Goal: Browse casually

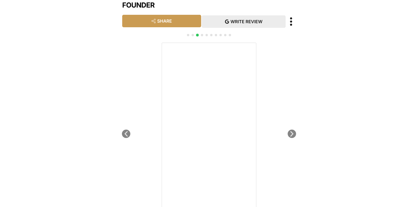
scroll to position [115, 0]
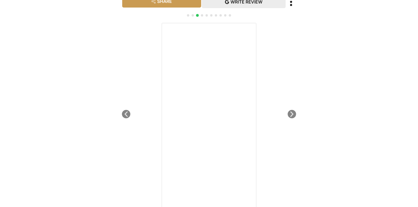
click at [292, 111] on icon "Next slide" at bounding box center [291, 114] width 7 height 7
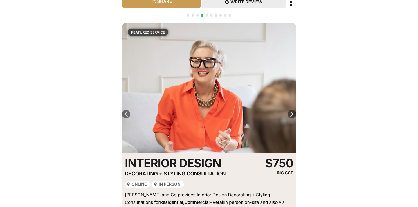
click at [292, 111] on icon "Next slide" at bounding box center [291, 114] width 7 height 7
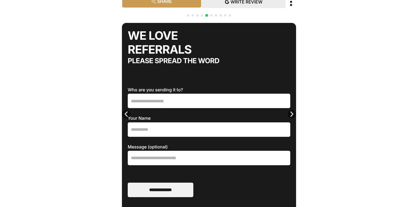
click at [292, 111] on icon "Next slide" at bounding box center [291, 114] width 7 height 7
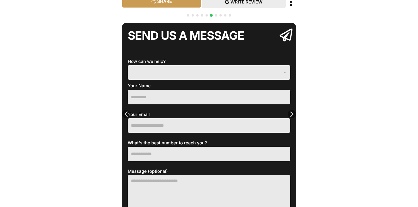
click at [292, 111] on icon "Next slide" at bounding box center [291, 114] width 7 height 7
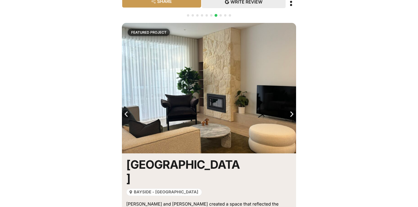
click at [292, 111] on icon "Next slide" at bounding box center [291, 114] width 7 height 7
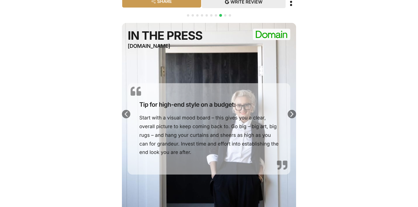
click at [292, 111] on icon "Next slide" at bounding box center [291, 114] width 7 height 7
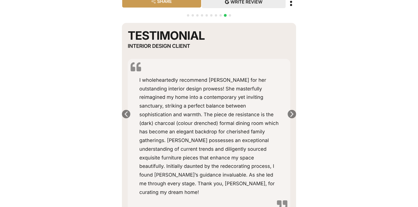
click at [292, 111] on icon "Next slide" at bounding box center [291, 114] width 7 height 7
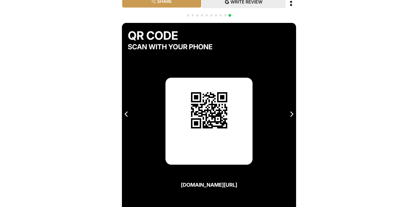
click at [292, 111] on icon "Next slide" at bounding box center [291, 114] width 7 height 7
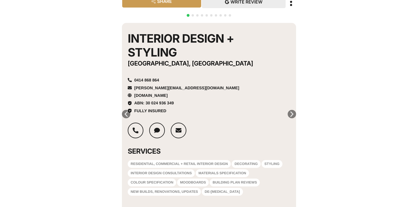
click at [292, 111] on icon "Next slide" at bounding box center [291, 114] width 7 height 7
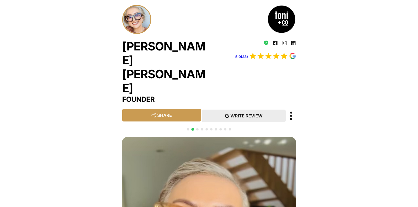
scroll to position [0, 0]
